Goal: Transaction & Acquisition: Download file/media

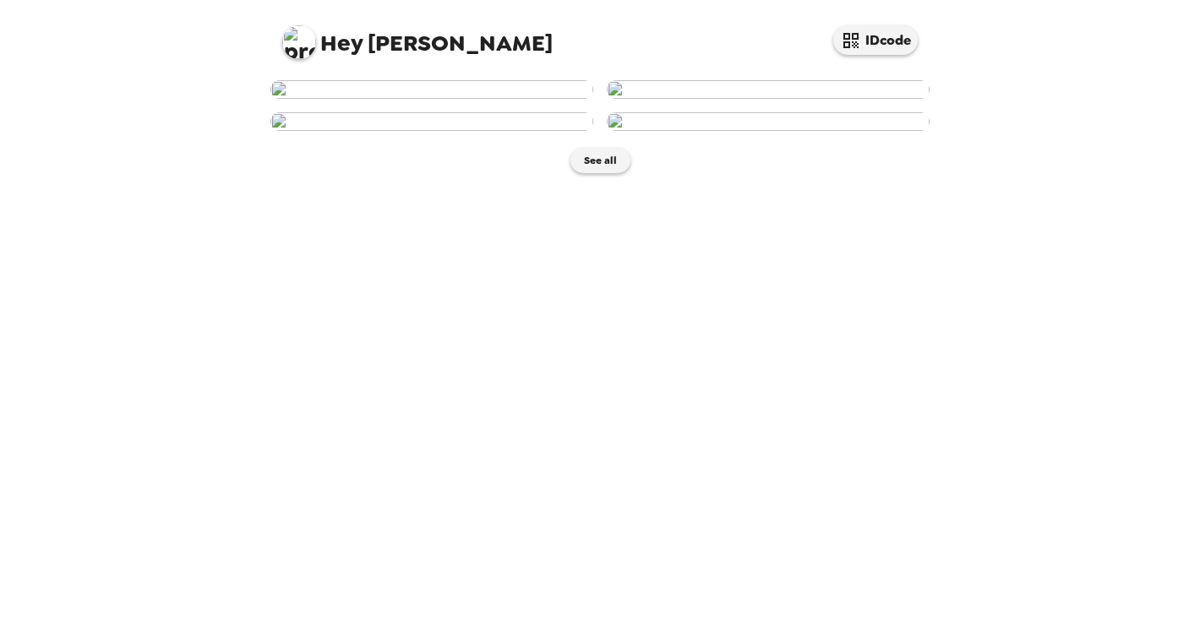
click at [510, 99] on img at bounding box center [431, 89] width 323 height 19
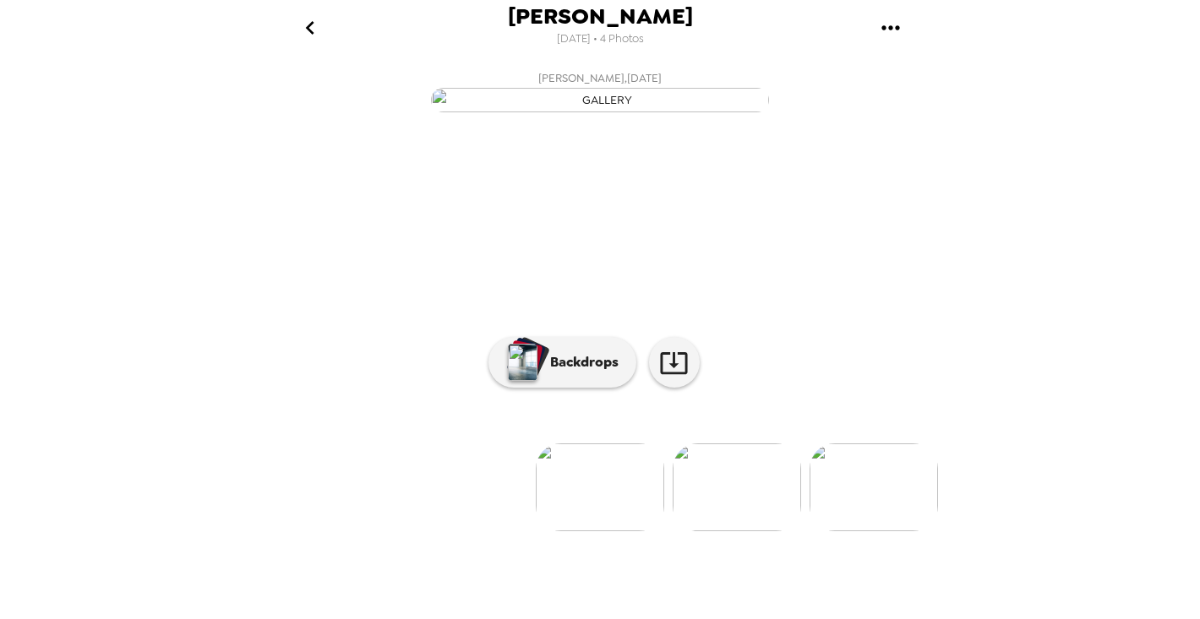
click at [889, 11] on button "gallery menu" at bounding box center [890, 27] width 55 height 55
click at [907, 68] on span "Download all photos" at bounding box center [971, 77] width 128 height 20
click at [889, 34] on icon "gallery menu" at bounding box center [890, 27] width 27 height 27
click at [881, 82] on icon at bounding box center [886, 77] width 20 height 20
click at [692, 388] on link at bounding box center [674, 362] width 51 height 51
